Goal: Task Accomplishment & Management: Complete application form

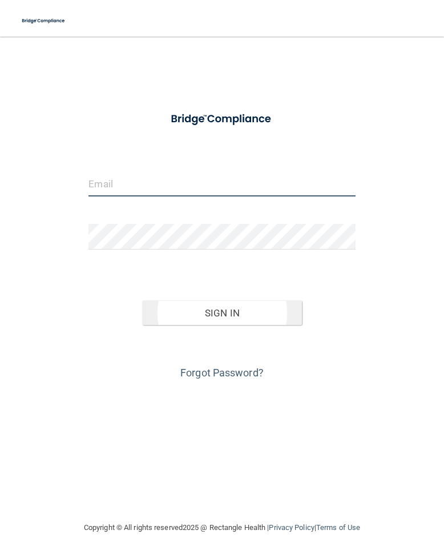
type input "[EMAIL_ADDRESS][DOMAIN_NAME]"
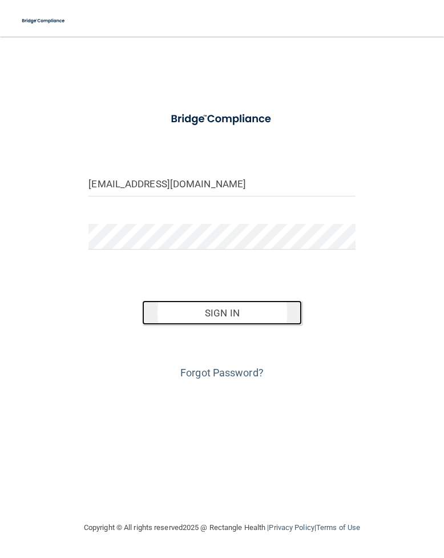
click at [227, 318] on button "Sign In" at bounding box center [222, 312] width 160 height 25
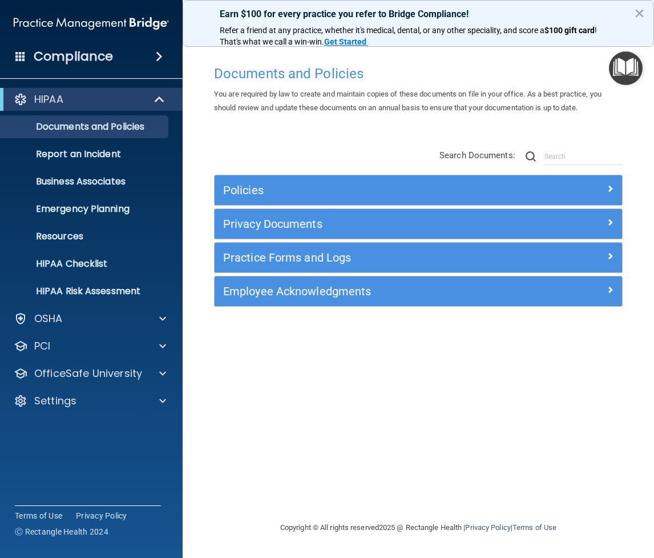
click at [444, 158] on html "Compliance HIPAA Documents and Policies Report an Incident Business Associates …" at bounding box center [327, 279] width 654 height 558
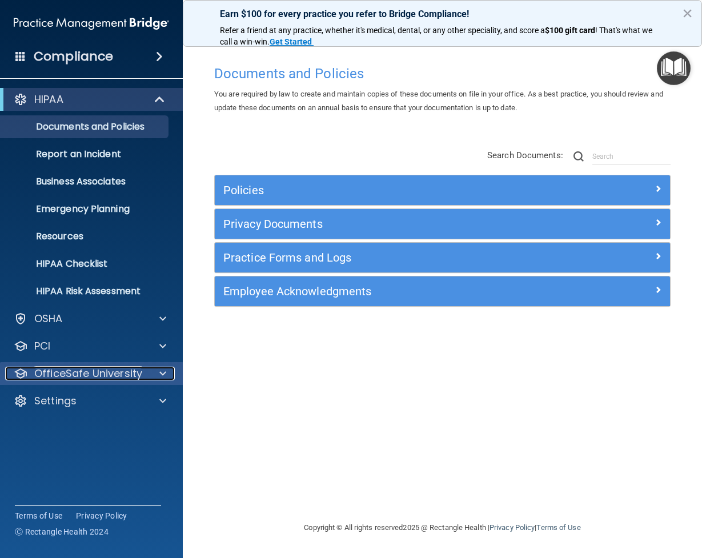
click at [115, 372] on p "OfficeSafe University" at bounding box center [88, 374] width 108 height 14
click at [162, 372] on span at bounding box center [162, 374] width 7 height 14
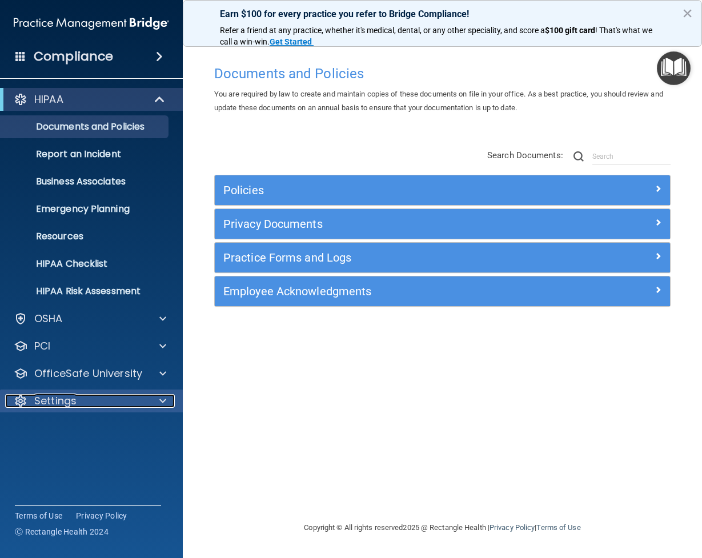
click at [161, 400] on span at bounding box center [162, 401] width 7 height 14
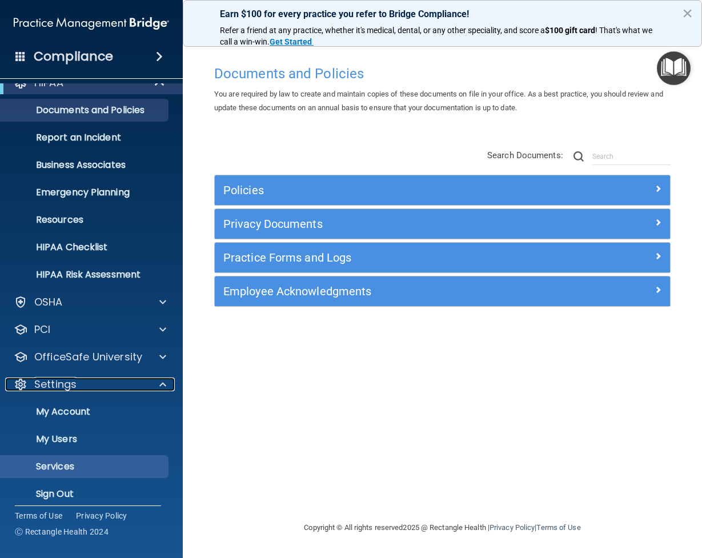
scroll to position [26, 0]
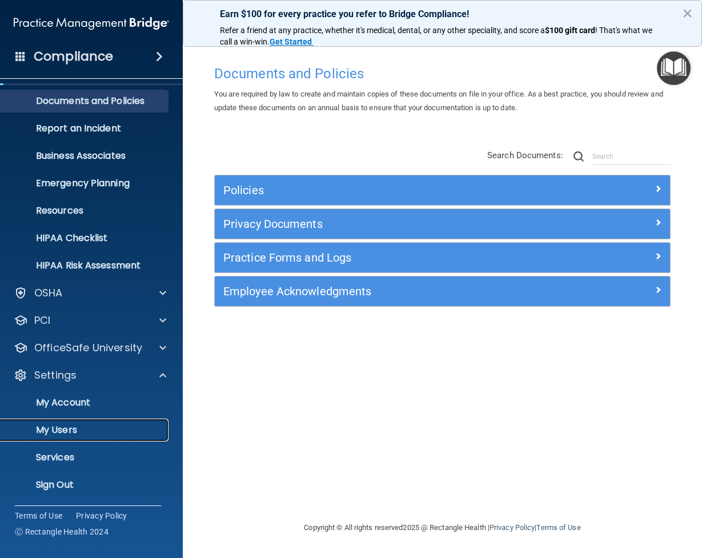
click at [69, 429] on p "My Users" at bounding box center [85, 429] width 156 height 11
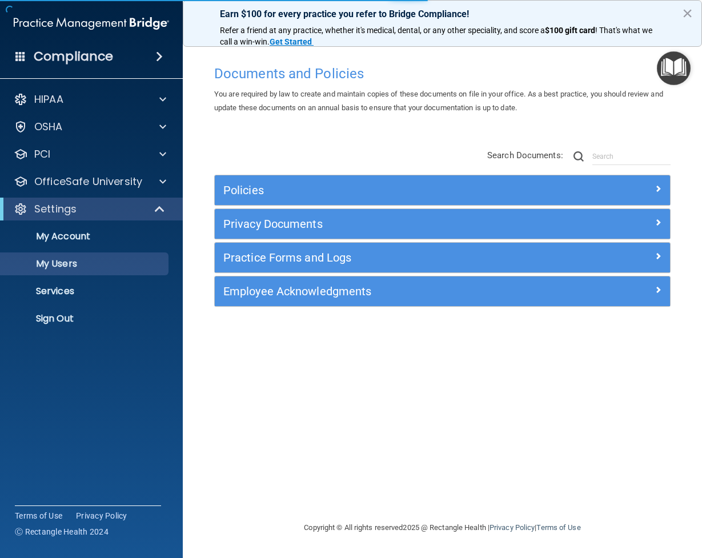
select select "20"
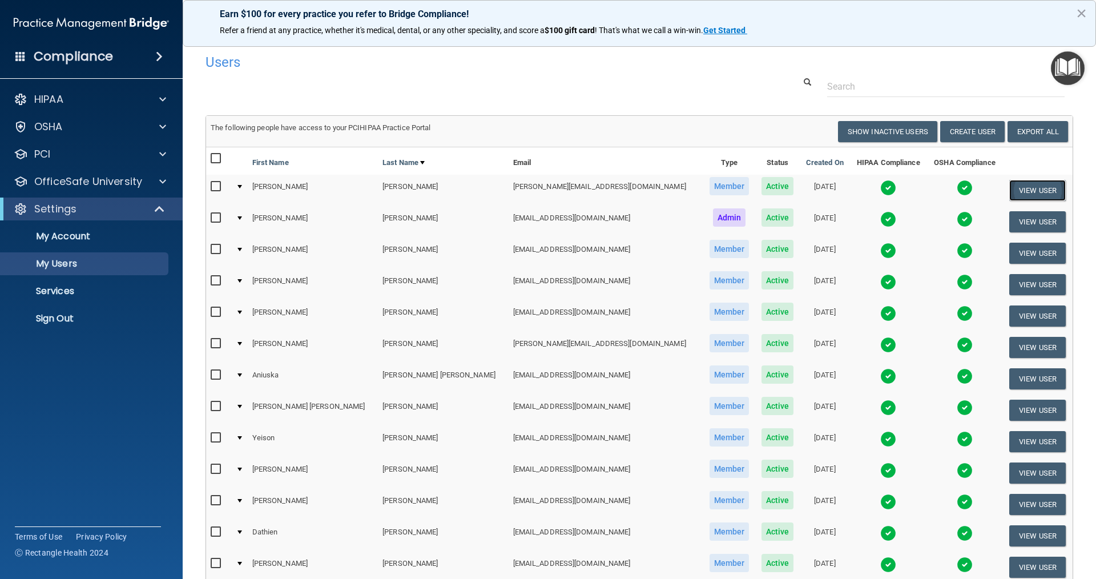
click at [444, 188] on button "View User" at bounding box center [1038, 190] width 57 height 21
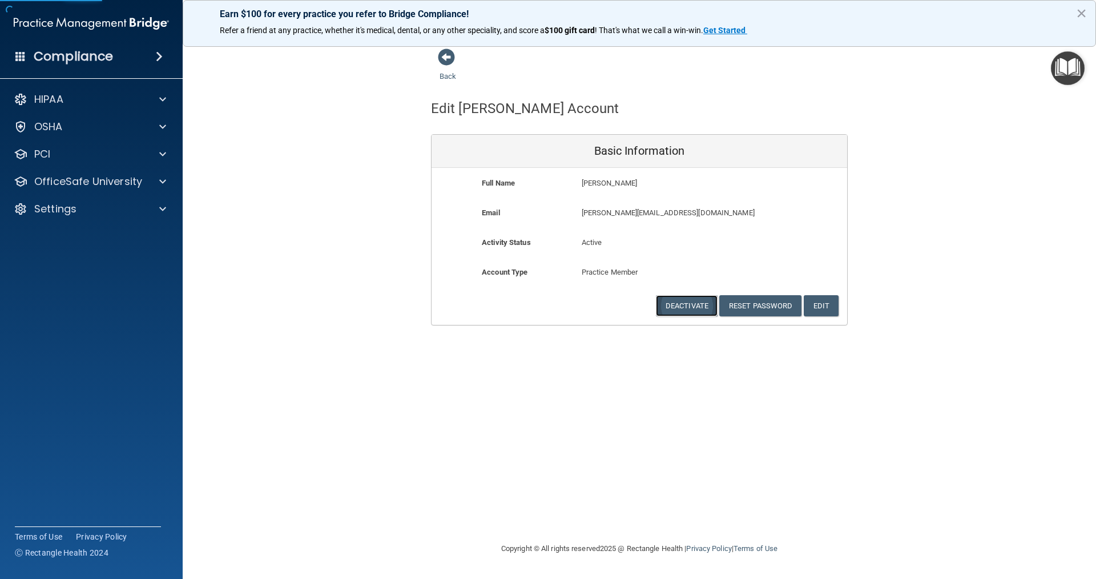
click at [444, 303] on button "Deactivate" at bounding box center [687, 305] width 62 height 21
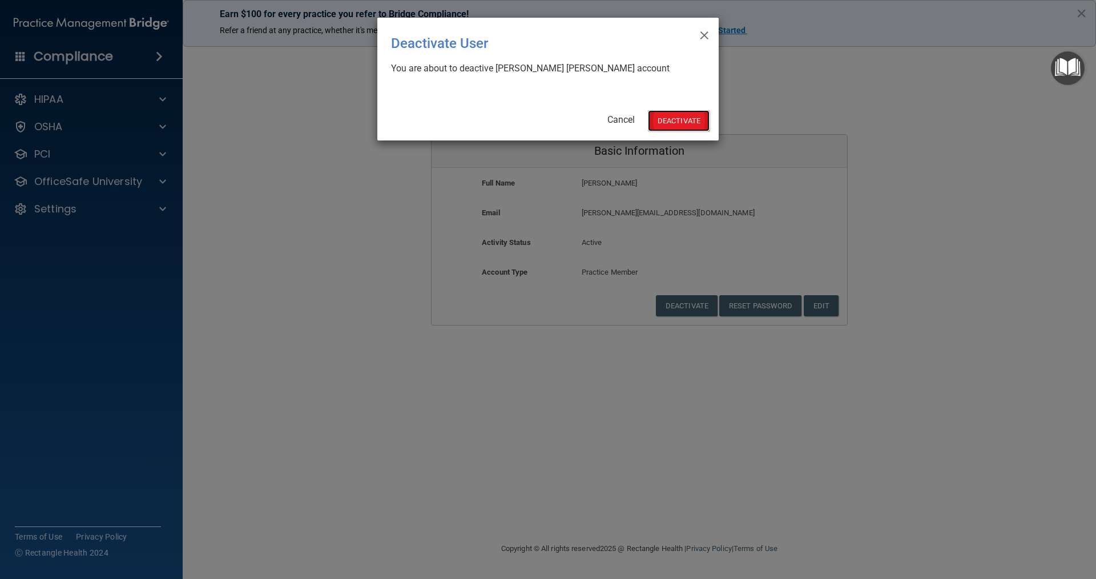
click at [444, 111] on button "Deactivate" at bounding box center [679, 120] width 62 height 21
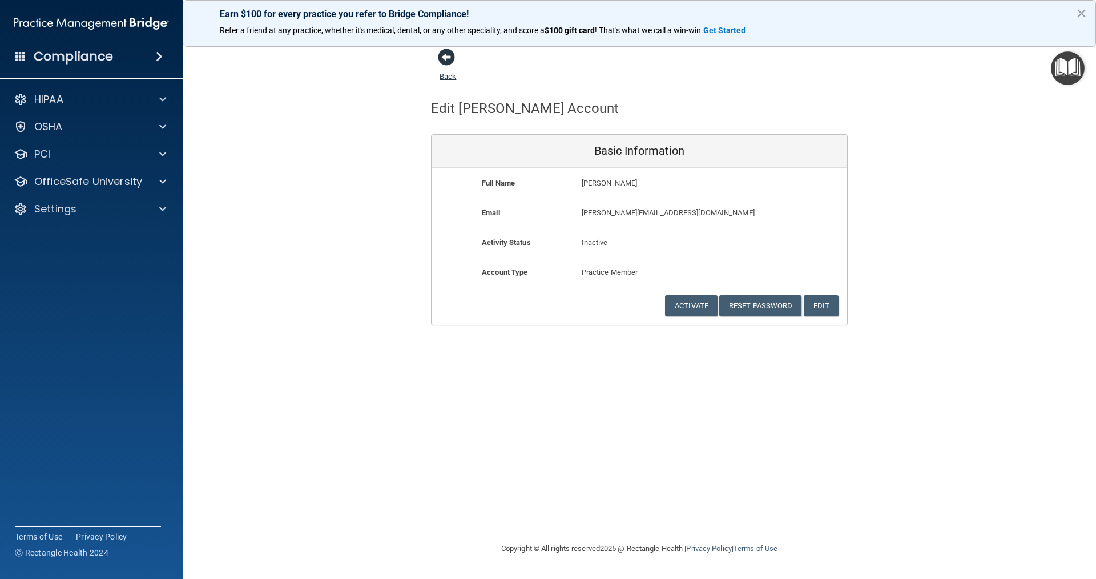
click at [444, 61] on span at bounding box center [446, 57] width 17 height 17
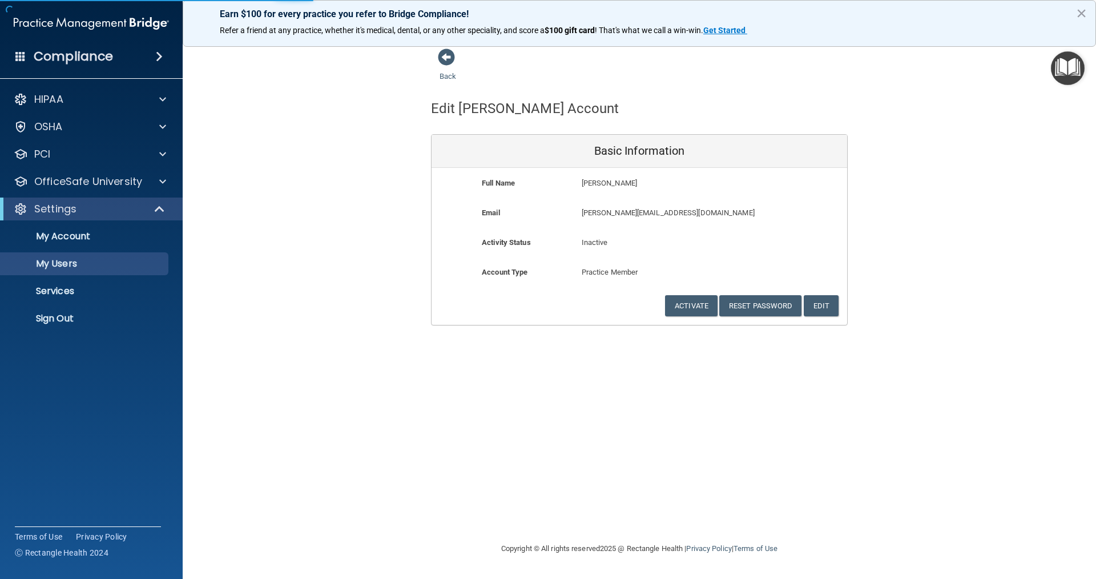
select select "20"
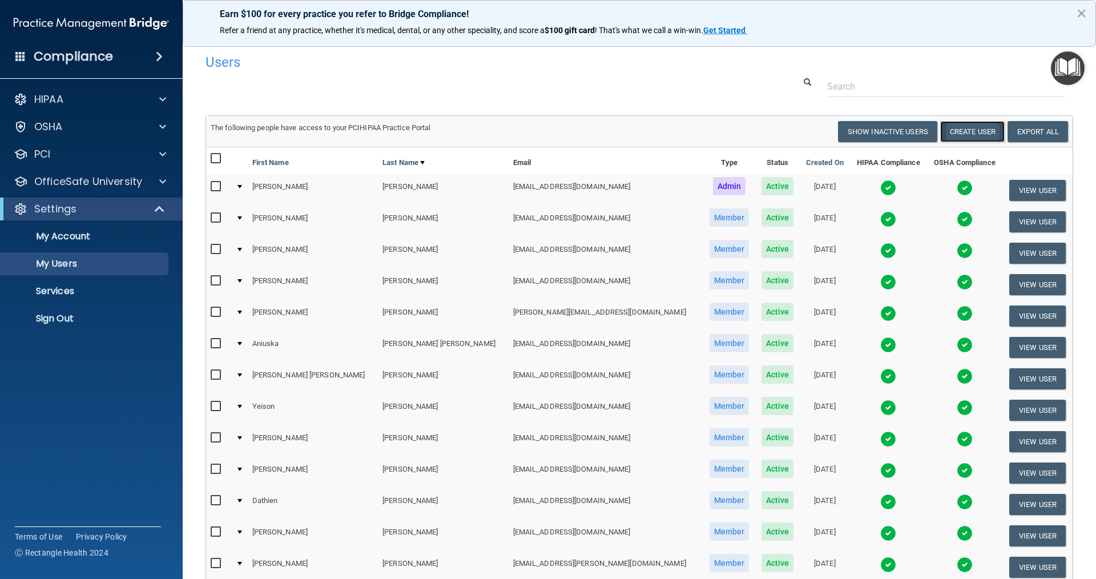
click at [974, 134] on button "Create User" at bounding box center [972, 131] width 65 height 21
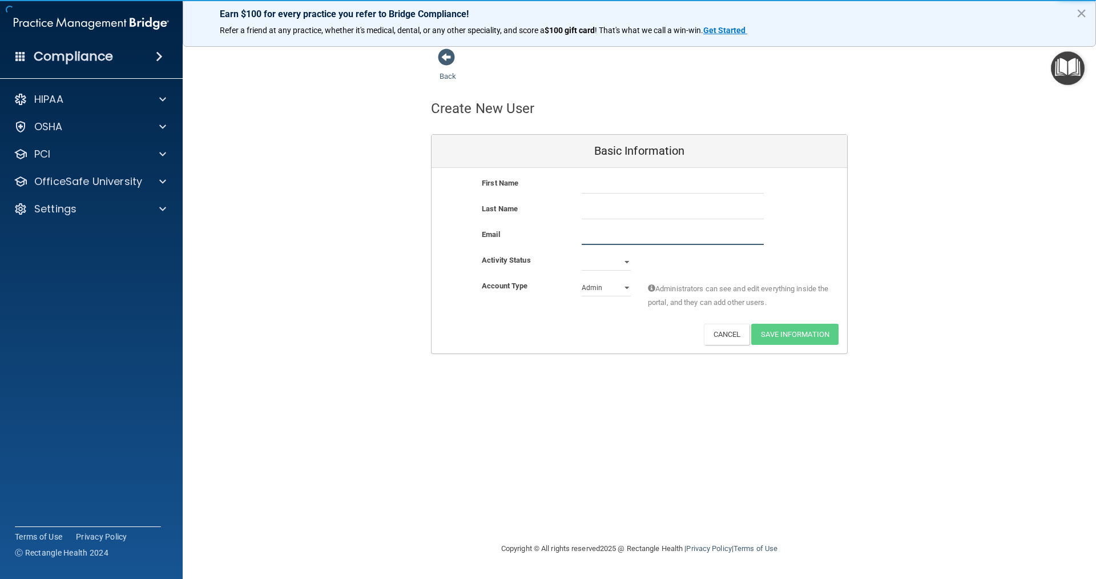
click at [608, 236] on input "email" at bounding box center [673, 236] width 182 height 17
paste input "maryuris1203@att.net"
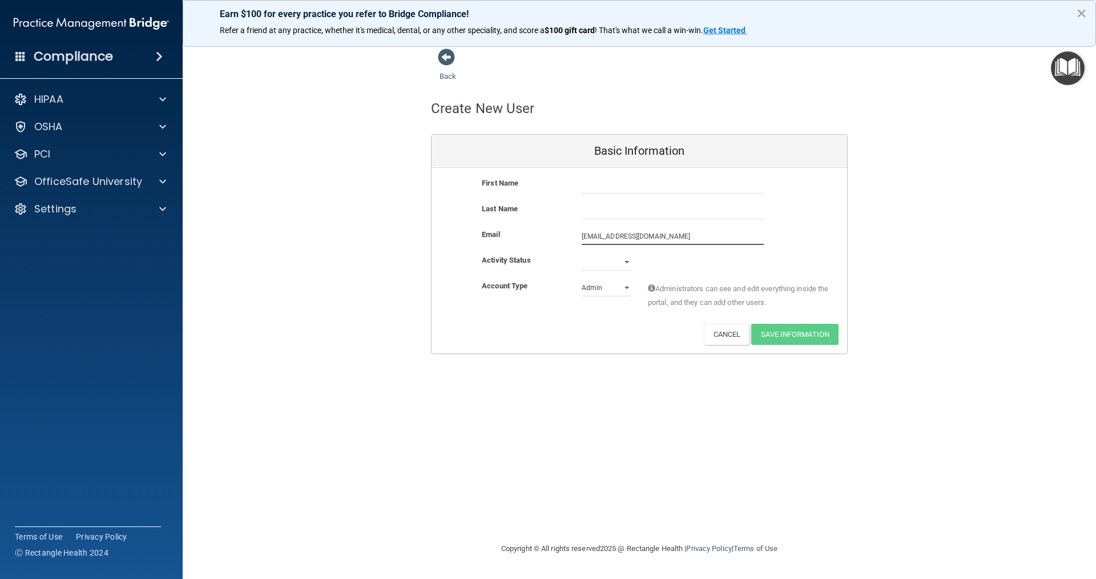
type input "maryuris1203@att.net"
click at [622, 265] on select "Active Inactive" at bounding box center [606, 262] width 49 height 17
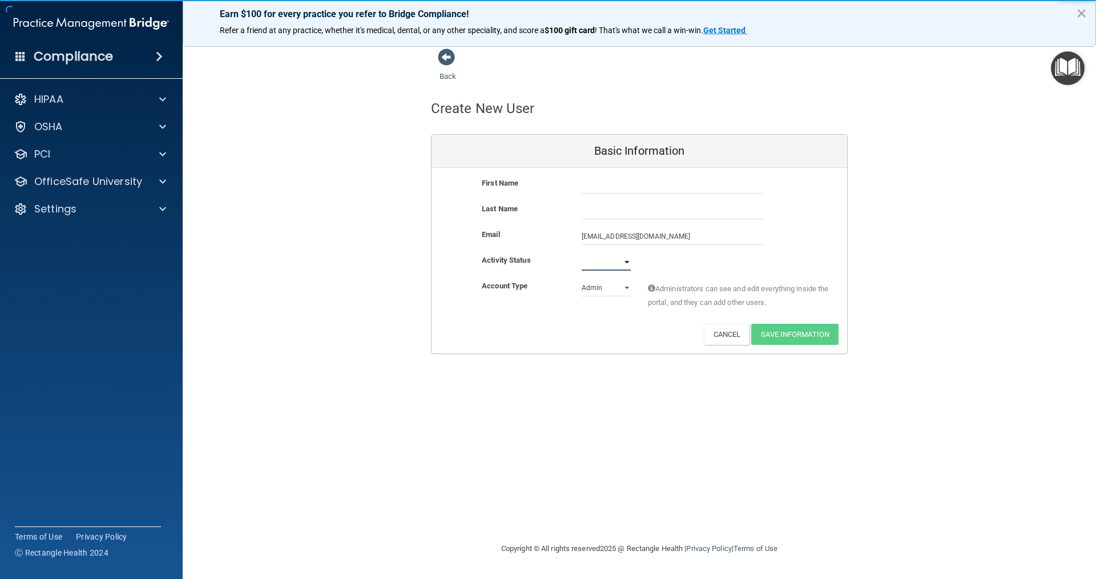
select select "active"
click at [582, 254] on select "Active Inactive" at bounding box center [606, 262] width 49 height 17
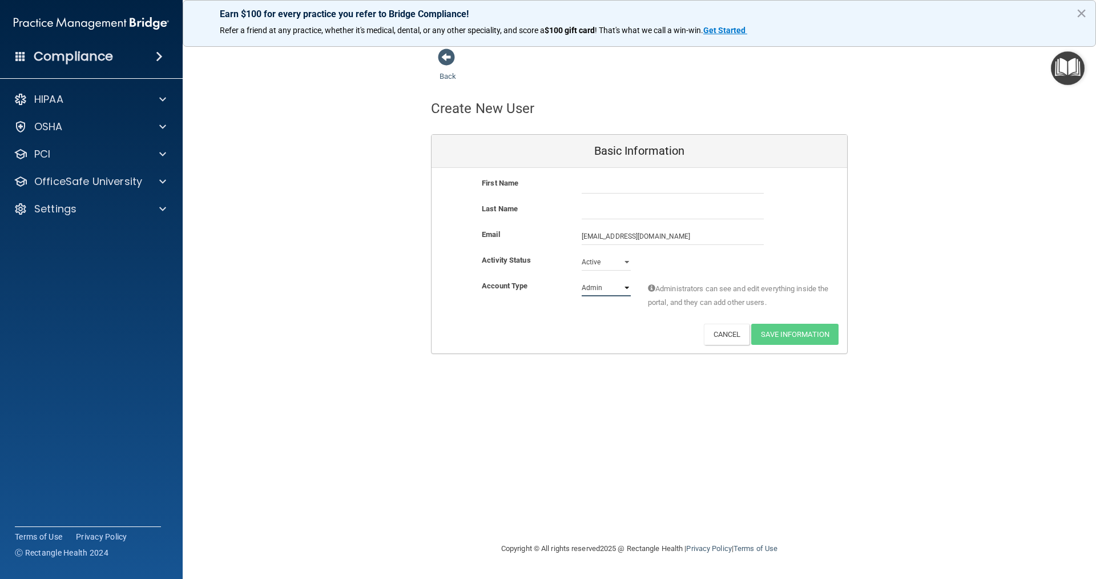
click at [616, 288] on select "Admin Member" at bounding box center [606, 287] width 49 height 17
select select "practice_member"
click at [582, 279] on select "Admin Member" at bounding box center [606, 287] width 49 height 17
click at [601, 185] on input "text" at bounding box center [673, 184] width 182 height 17
type input "Maryuris"
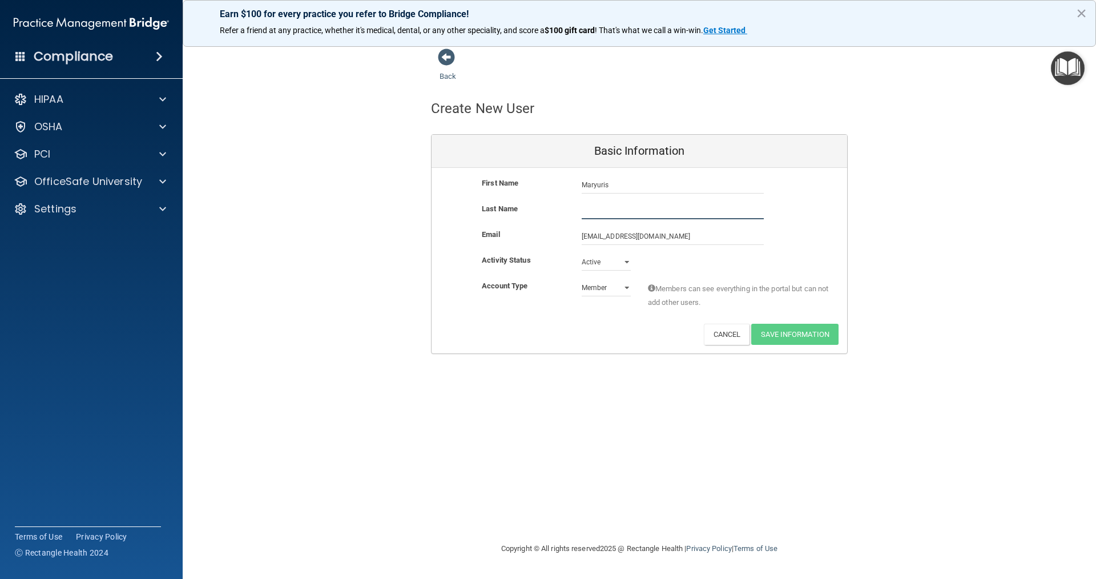
click at [612, 217] on input "text" at bounding box center [673, 210] width 182 height 17
drag, startPoint x: 615, startPoint y: 210, endPoint x: 590, endPoint y: 219, distance: 26.7
click at [590, 219] on input "Alveraz" at bounding box center [673, 210] width 182 height 17
type input "Alvarez"
drag, startPoint x: 622, startPoint y: 412, endPoint x: 617, endPoint y: 393, distance: 20.1
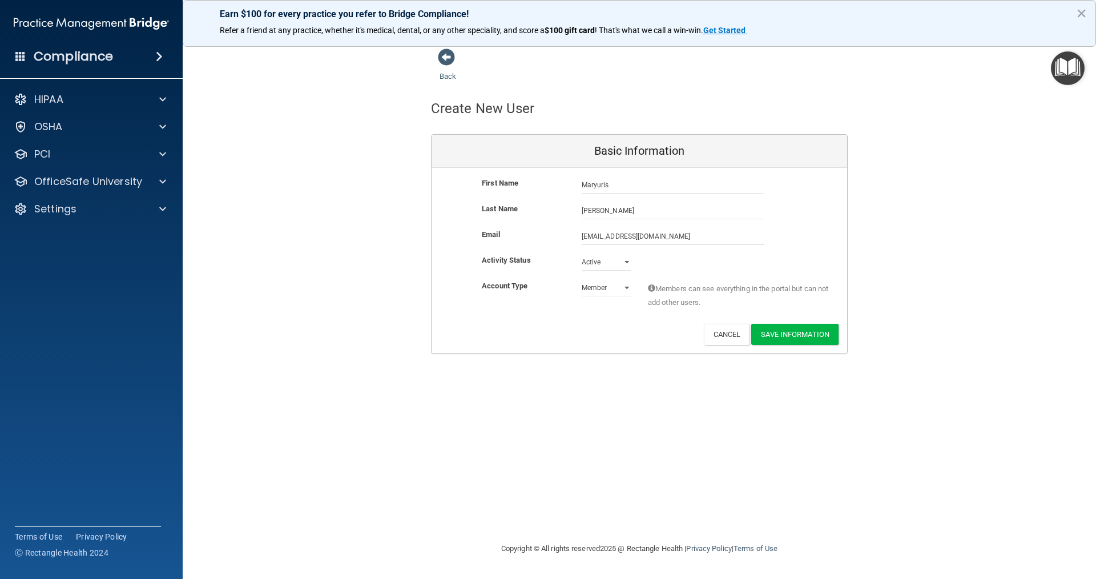
click at [623, 412] on div "Back Create New User Basic Information First Name Maryuris Alvarez Maryuris Las…" at bounding box center [640, 289] width 868 height 483
click at [783, 334] on button "Save Information" at bounding box center [794, 334] width 87 height 21
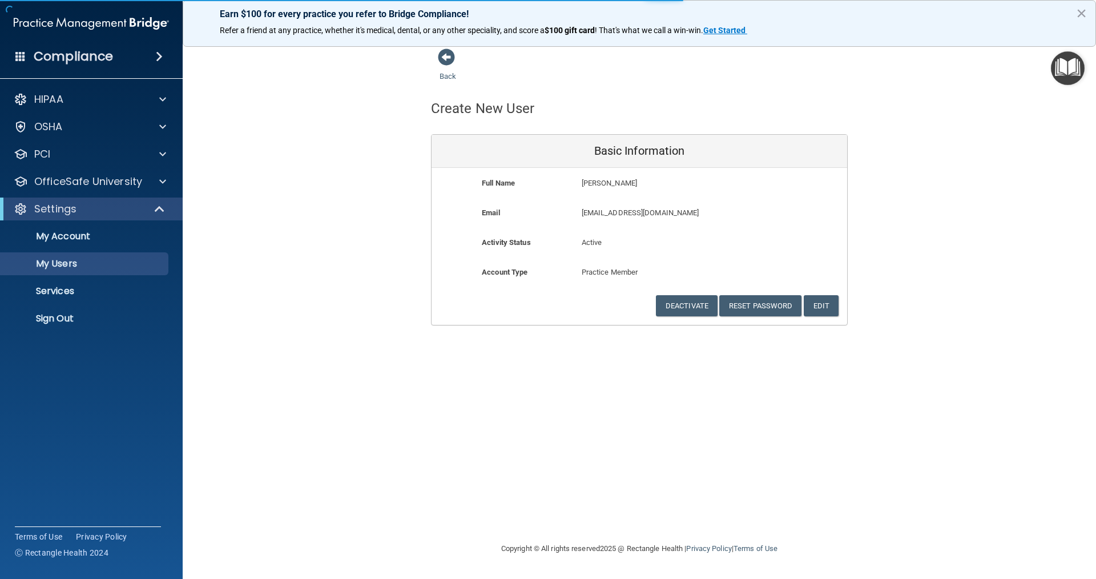
select select "20"
